Goal: Contribute content: Contribute content

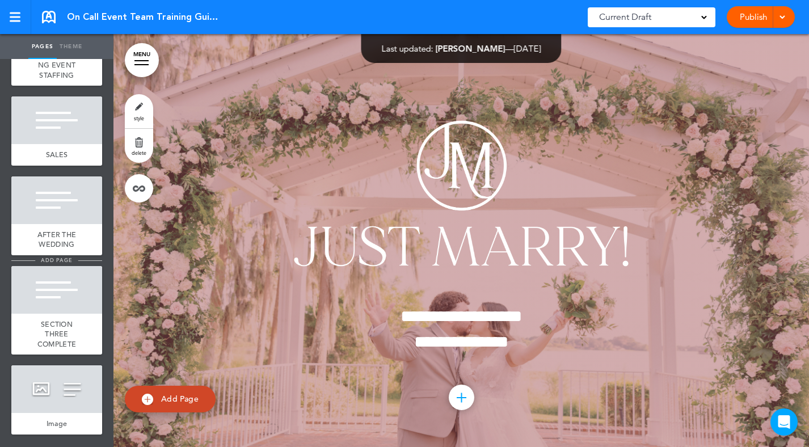
scroll to position [6713, 0]
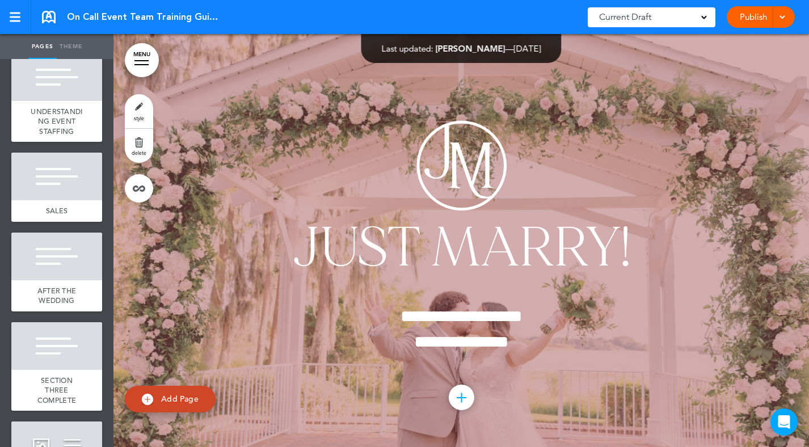
drag, startPoint x: 64, startPoint y: 299, endPoint x: 454, endPoint y: 249, distance: 393.2
click at [64, 299] on span "AFTER THE WEDDING" at bounding box center [56, 296] width 39 height 20
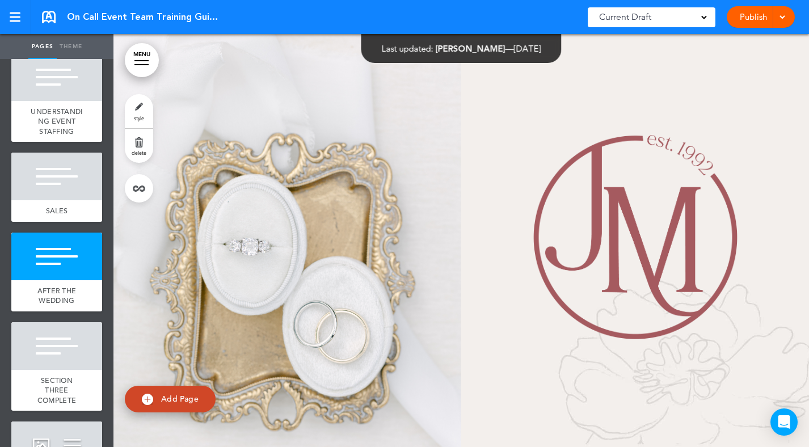
scroll to position [60158, 0]
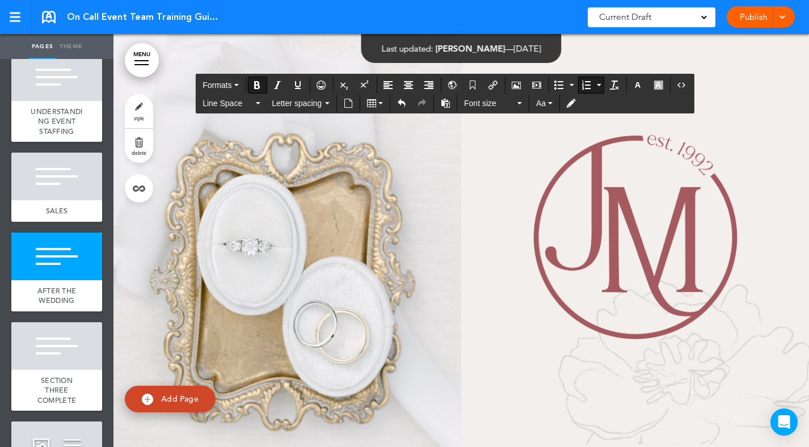
drag, startPoint x: 258, startPoint y: 188, endPoint x: 579, endPoint y: 176, distance: 321.5
copy strong "**********"
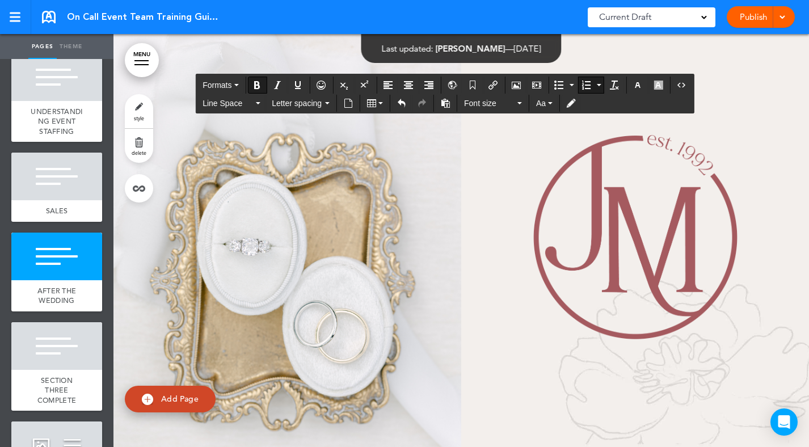
drag, startPoint x: 531, startPoint y: 257, endPoint x: 381, endPoint y: 257, distance: 149.3
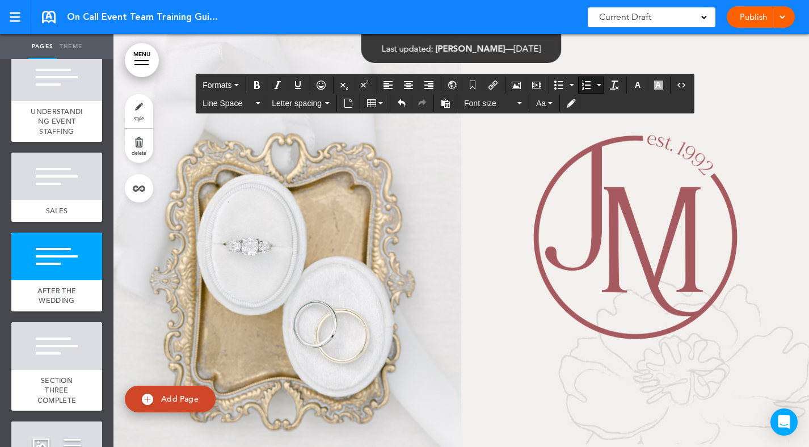
drag, startPoint x: 464, startPoint y: 309, endPoint x: 320, endPoint y: 306, distance: 144.2
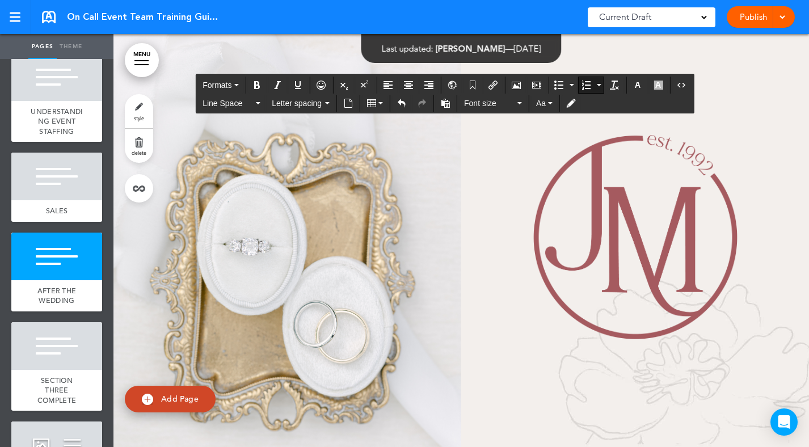
copy li "**********"
drag, startPoint x: 224, startPoint y: 231, endPoint x: 195, endPoint y: 231, distance: 28.4
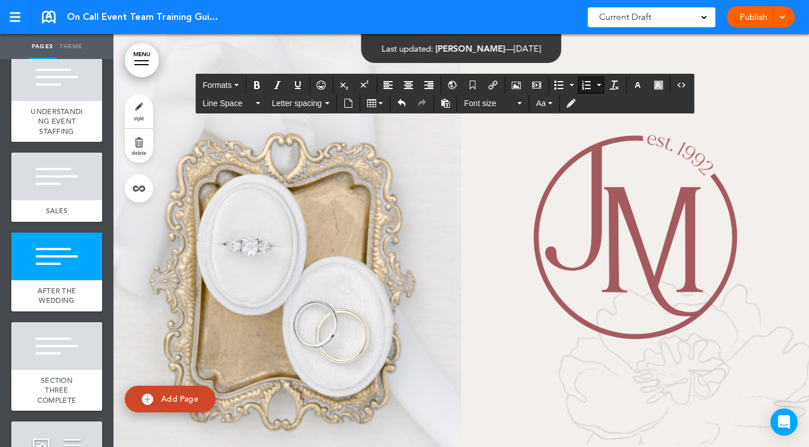
drag, startPoint x: 546, startPoint y: 228, endPoint x: 501, endPoint y: 228, distance: 44.8
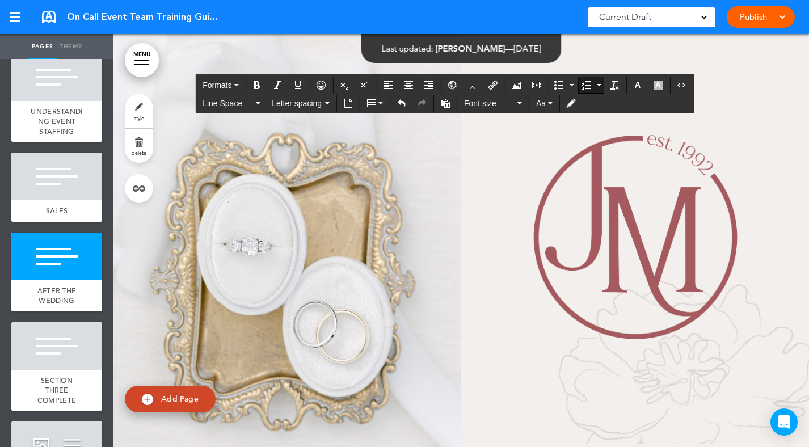
drag, startPoint x: 280, startPoint y: 247, endPoint x: 236, endPoint y: 247, distance: 44.8
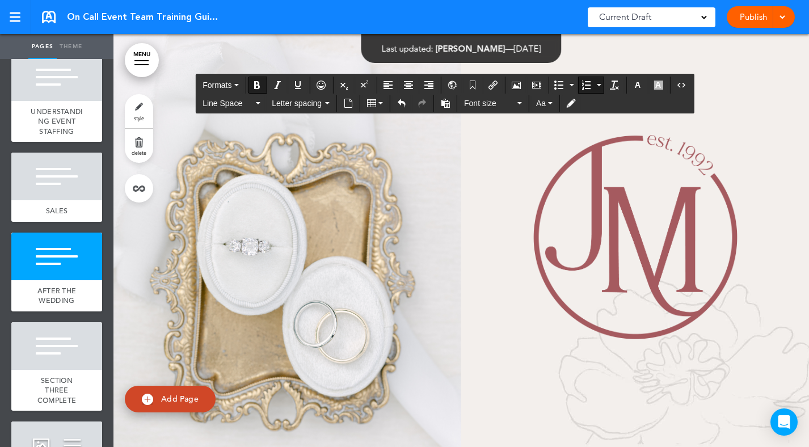
drag, startPoint x: 303, startPoint y: 270, endPoint x: 349, endPoint y: 243, distance: 53.9
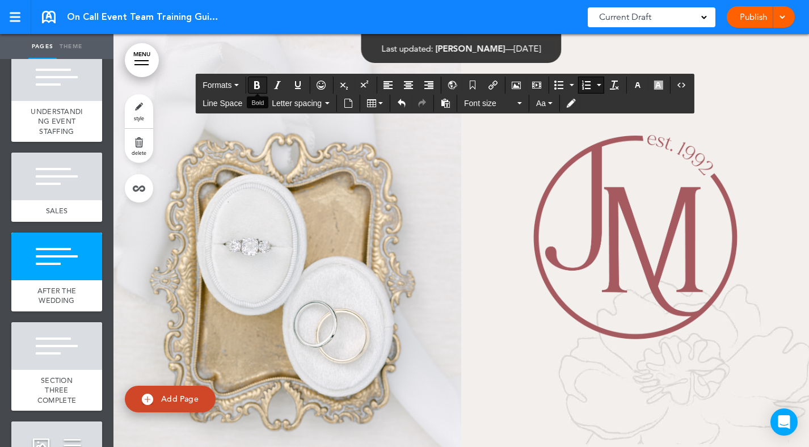
click at [259, 91] on button "Bold" at bounding box center [257, 85] width 18 height 16
drag, startPoint x: 224, startPoint y: 226, endPoint x: 198, endPoint y: 226, distance: 26.1
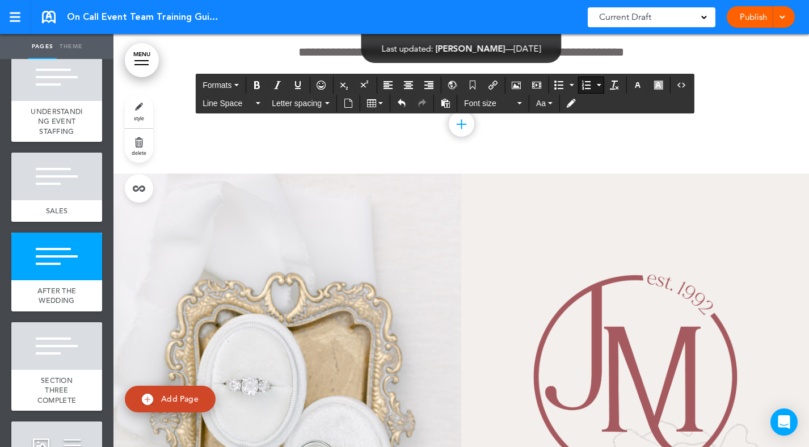
scroll to position [60087, 0]
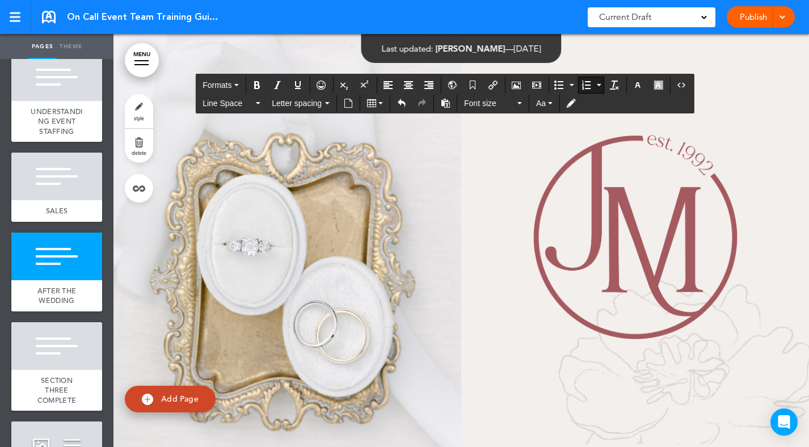
drag, startPoint x: 333, startPoint y: 275, endPoint x: 254, endPoint y: 276, distance: 79.5
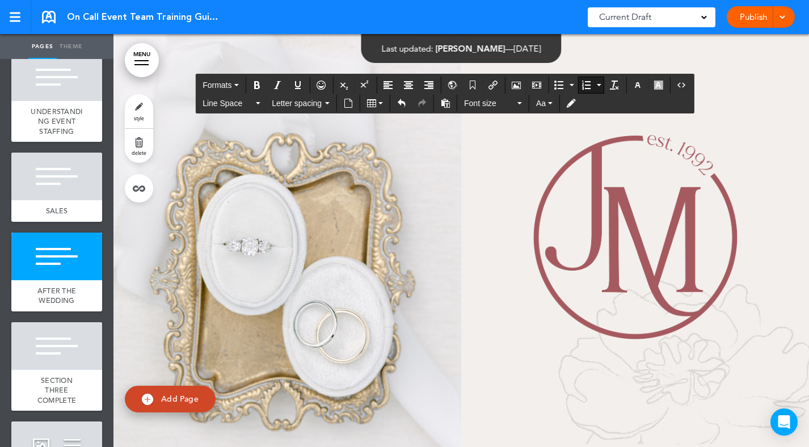
drag, startPoint x: 329, startPoint y: 274, endPoint x: 198, endPoint y: 240, distance: 135.3
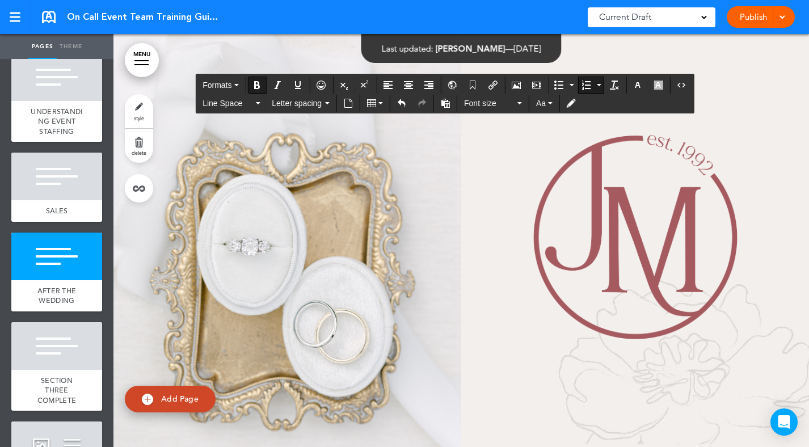
drag, startPoint x: 310, startPoint y: 282, endPoint x: 366, endPoint y: 232, distance: 74.8
drag, startPoint x: 301, startPoint y: 272, endPoint x: 368, endPoint y: 225, distance: 81.9
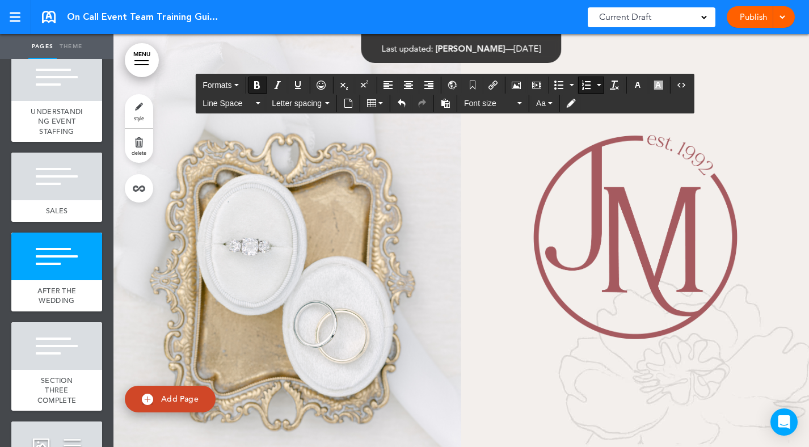
click at [256, 79] on button "Bold" at bounding box center [257, 85] width 18 height 16
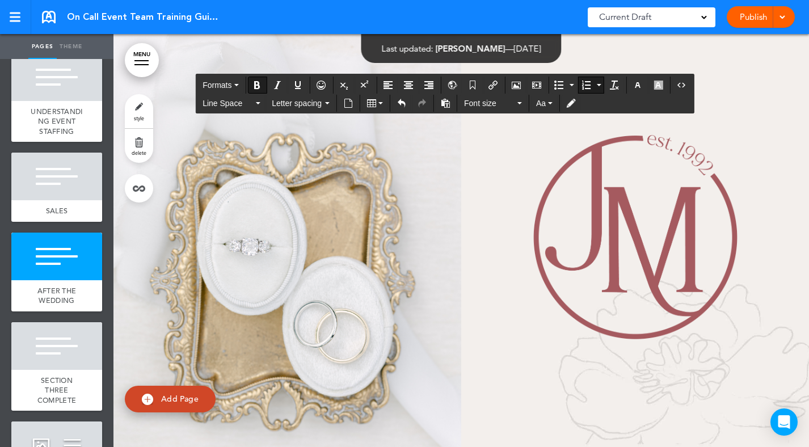
drag, startPoint x: 376, startPoint y: 235, endPoint x: 367, endPoint y: 235, distance: 9.1
click at [260, 85] on icon "Bold" at bounding box center [257, 85] width 9 height 9
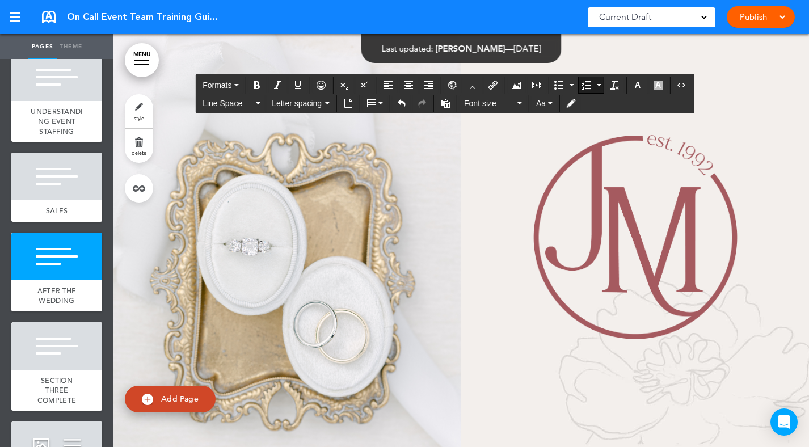
click at [753, 15] on div "Publish Publish Preview Draft" at bounding box center [761, 17] width 68 height 22
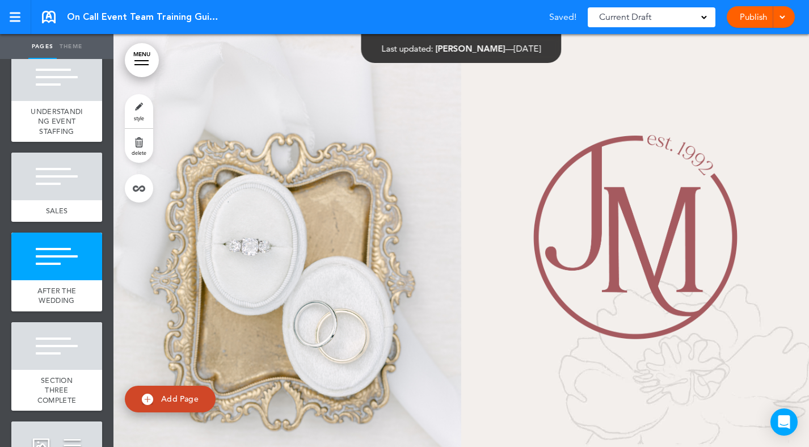
click at [787, 18] on div "Publish Publish Preview Draft" at bounding box center [761, 17] width 68 height 22
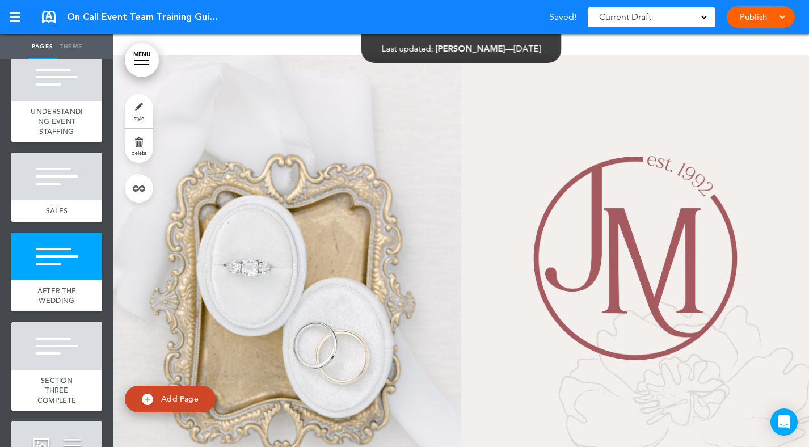
scroll to position [60092, 0]
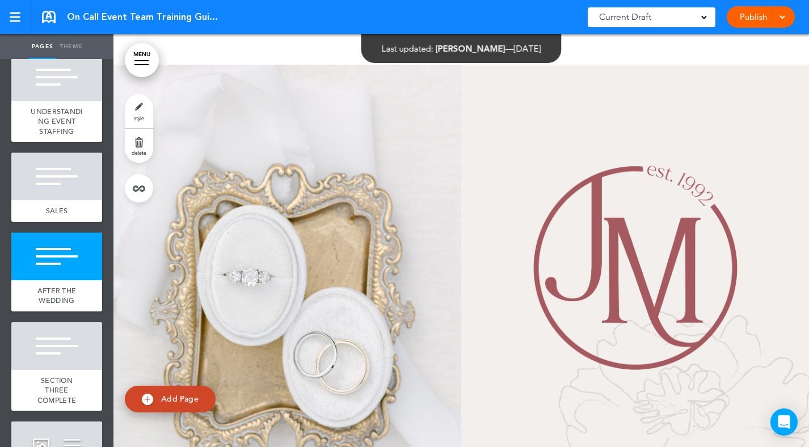
click at [784, 14] on span at bounding box center [782, 15] width 7 height 7
click at [736, 39] on li "Publish" at bounding box center [744, 43] width 101 height 26
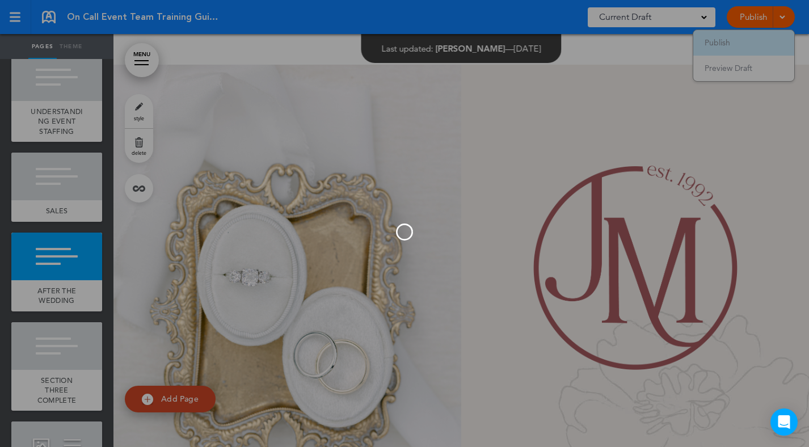
scroll to position [0, 0]
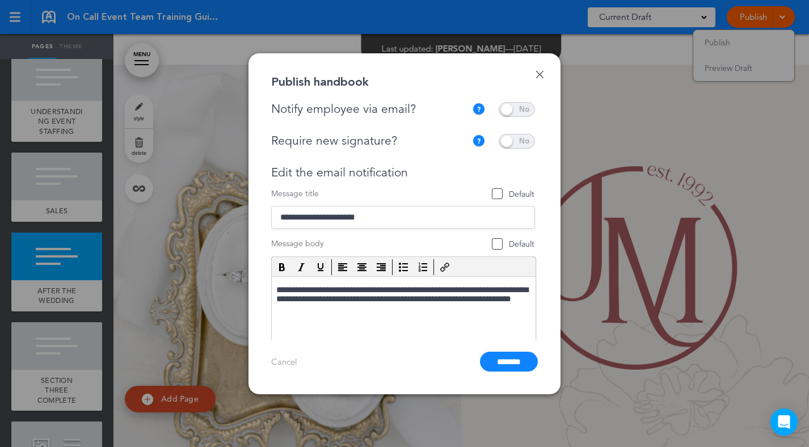
click at [521, 105] on span at bounding box center [517, 109] width 36 height 15
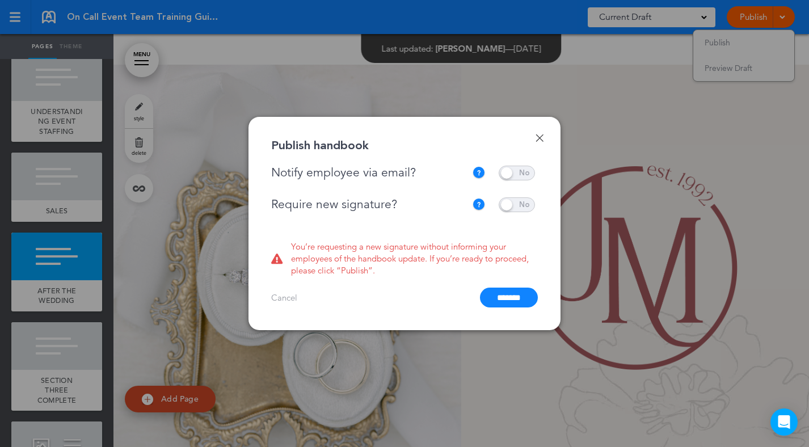
click at [512, 198] on span at bounding box center [517, 205] width 36 height 15
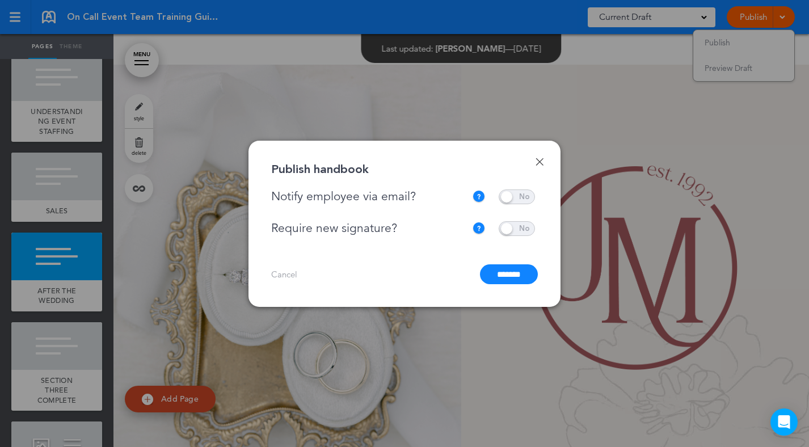
click at [520, 193] on span at bounding box center [517, 197] width 36 height 15
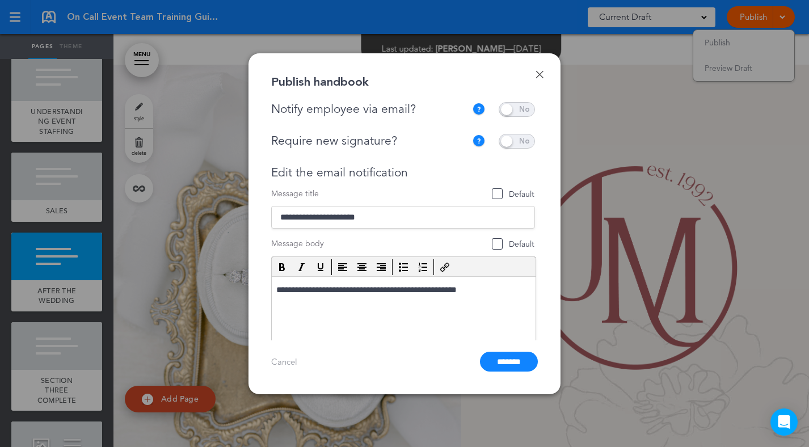
click at [511, 141] on span at bounding box center [517, 141] width 36 height 15
click at [519, 142] on span at bounding box center [517, 141] width 36 height 15
click at [517, 106] on span at bounding box center [517, 109] width 36 height 15
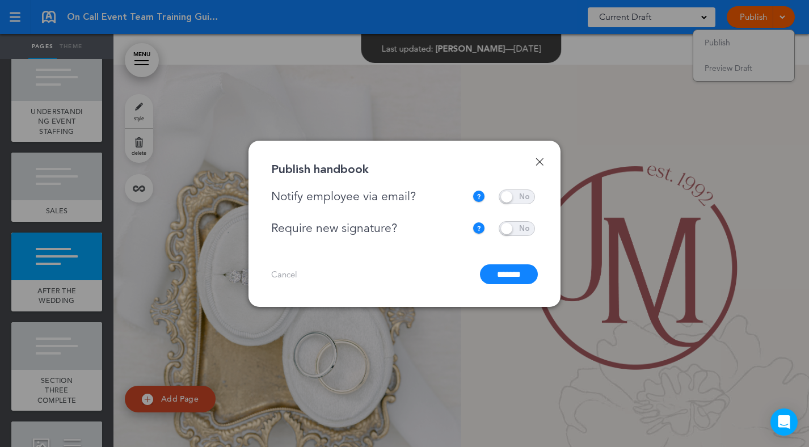
click at [510, 274] on input "*******" at bounding box center [509, 275] width 58 height 20
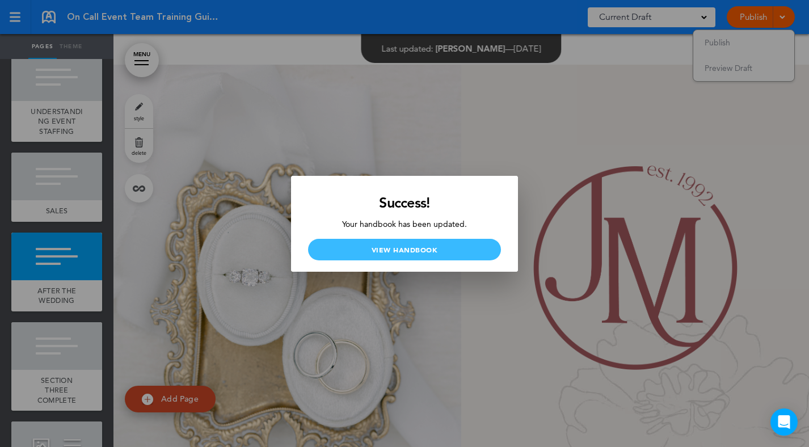
click at [451, 242] on link "View Handbook" at bounding box center [404, 250] width 193 height 22
click at [57, 19] on div at bounding box center [404, 223] width 809 height 447
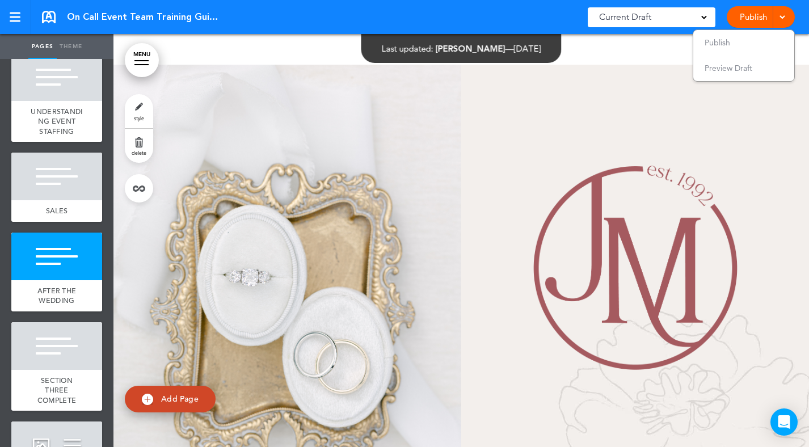
click at [52, 14] on link at bounding box center [49, 17] width 14 height 12
